Goal: Transaction & Acquisition: Purchase product/service

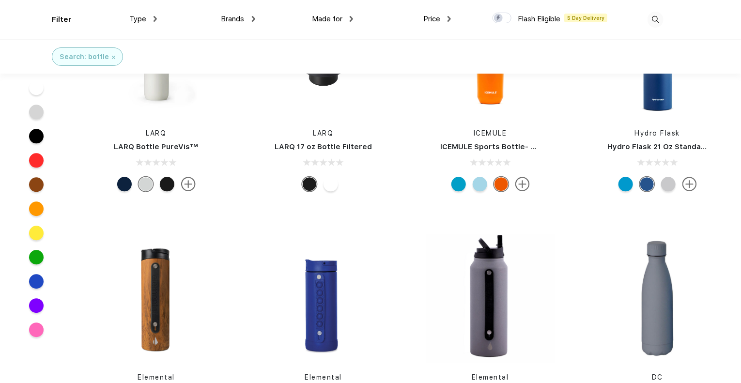
scroll to position [3002, 0]
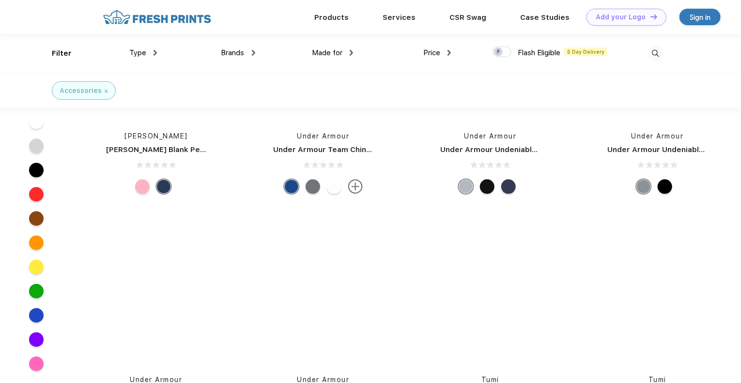
scroll to position [8474, 0]
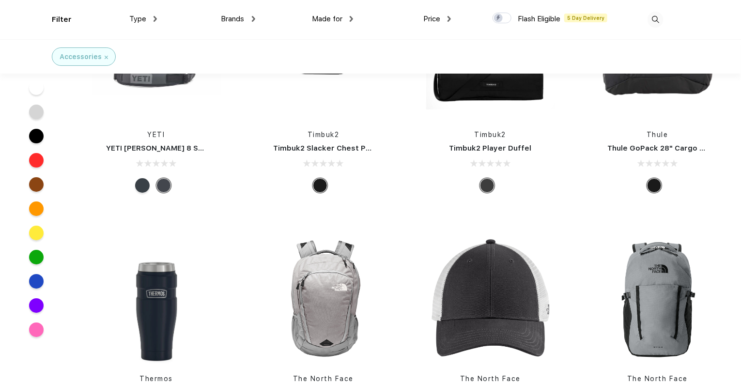
scroll to position [3535, 0]
